Goal: Obtain resource: Obtain resource

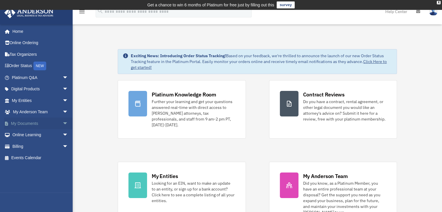
click at [63, 121] on span "arrow_drop_down" at bounding box center [69, 124] width 12 height 12
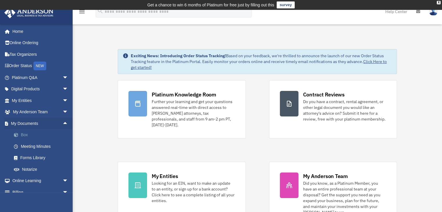
click at [26, 134] on link "Box" at bounding box center [42, 135] width 69 height 12
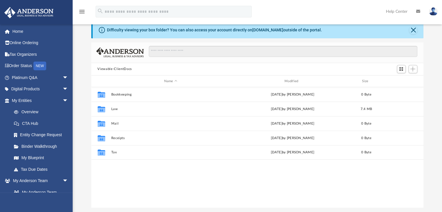
scroll to position [24, 0]
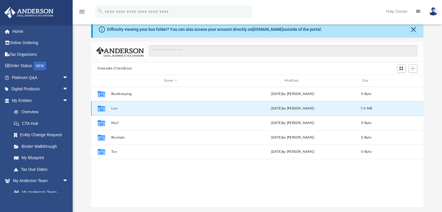
click at [116, 109] on button "Law" at bounding box center [170, 109] width 119 height 4
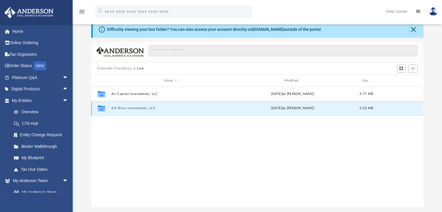
click at [127, 108] on button "Ark River Investments, LLC" at bounding box center [170, 109] width 119 height 4
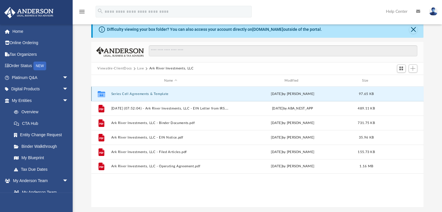
click at [135, 94] on button "Series Cell Agreements & Template" at bounding box center [170, 94] width 119 height 4
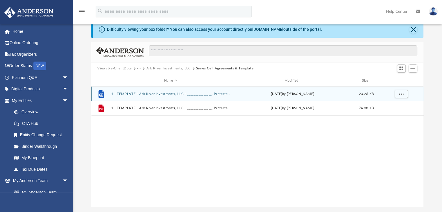
click at [148, 92] on div "File 1 - TEMPLATE - Ark River Investments, LLC - _______________, Protected Ser…" at bounding box center [257, 94] width 333 height 15
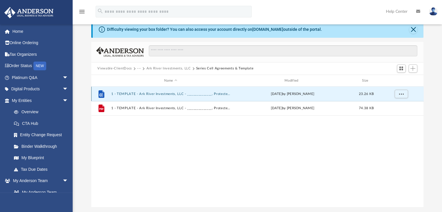
click at [150, 95] on button "1 - TEMPLATE - Ark River Investments, LLC - _______________, Protected Series.d…" at bounding box center [170, 94] width 119 height 4
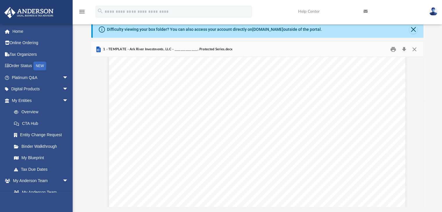
scroll to position [0, 0]
click at [414, 50] on button "Close" at bounding box center [414, 49] width 10 height 9
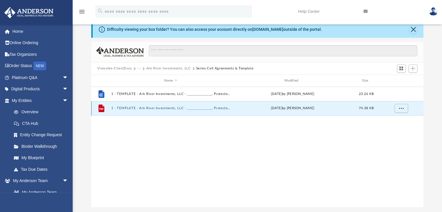
click at [147, 109] on button "1 - TEMPLATE - Ark River Investments, LLC - _______________, Protected Series.p…" at bounding box center [170, 109] width 119 height 4
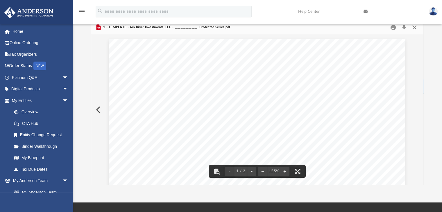
click at [413, 27] on button "Close" at bounding box center [414, 27] width 10 height 9
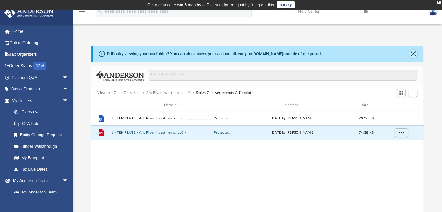
click at [414, 52] on button "Close" at bounding box center [413, 54] width 8 height 8
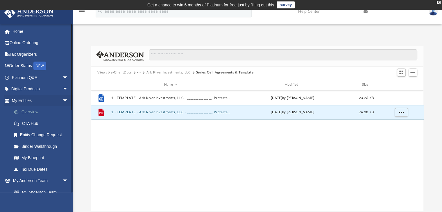
click at [31, 111] on link "Overview" at bounding box center [42, 112] width 69 height 12
click at [63, 100] on span "arrow_drop_down" at bounding box center [69, 101] width 12 height 12
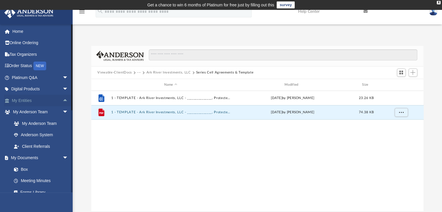
click at [63, 100] on span "arrow_drop_up" at bounding box center [69, 101] width 12 height 12
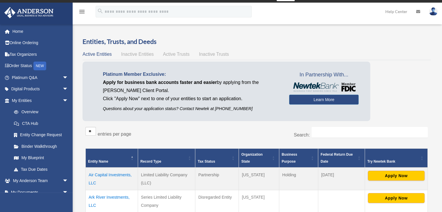
scroll to position [7, 0]
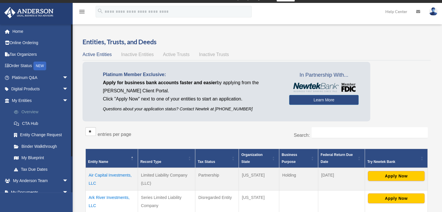
click at [31, 113] on link "Overview" at bounding box center [42, 112] width 69 height 12
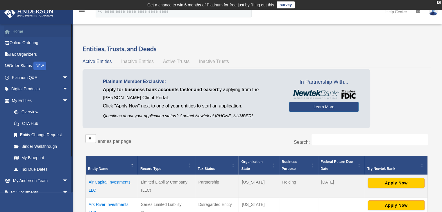
click at [21, 33] on link "Home" at bounding box center [40, 32] width 73 height 12
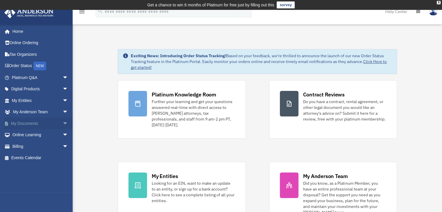
click at [63, 122] on span "arrow_drop_down" at bounding box center [69, 124] width 12 height 12
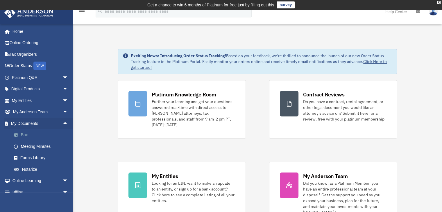
click at [24, 135] on link "Box" at bounding box center [42, 135] width 69 height 12
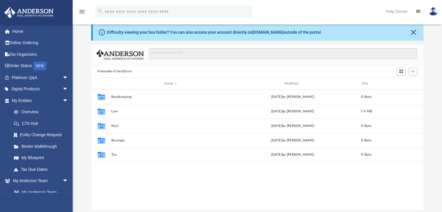
scroll to position [22, 0]
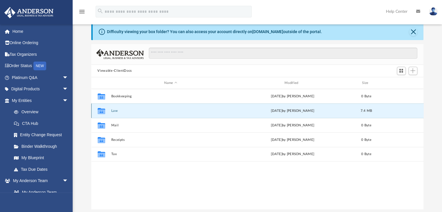
click at [113, 110] on button "Law" at bounding box center [170, 111] width 119 height 4
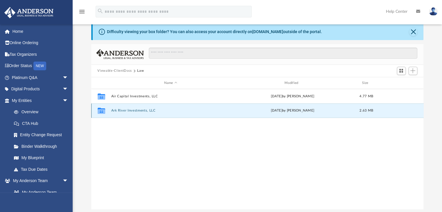
click at [136, 111] on button "Ark River Investments, LLC" at bounding box center [170, 111] width 119 height 4
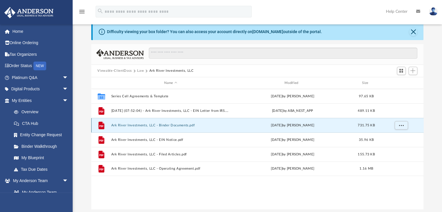
click at [167, 125] on button "Ark River Investments, LLC - Binder Documents.pdf" at bounding box center [170, 126] width 119 height 4
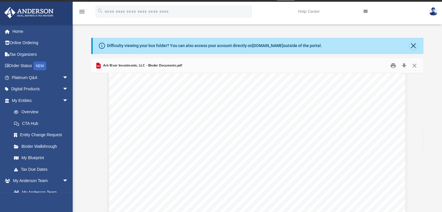
scroll to position [0, 0]
click at [392, 66] on button "Print" at bounding box center [394, 65] width 12 height 9
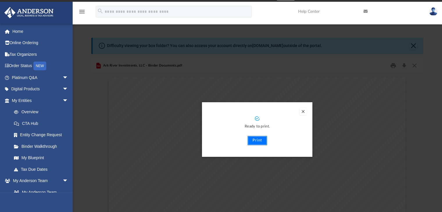
click at [257, 141] on button "Print" at bounding box center [257, 140] width 19 height 9
